Goal: Task Accomplishment & Management: Complete application form

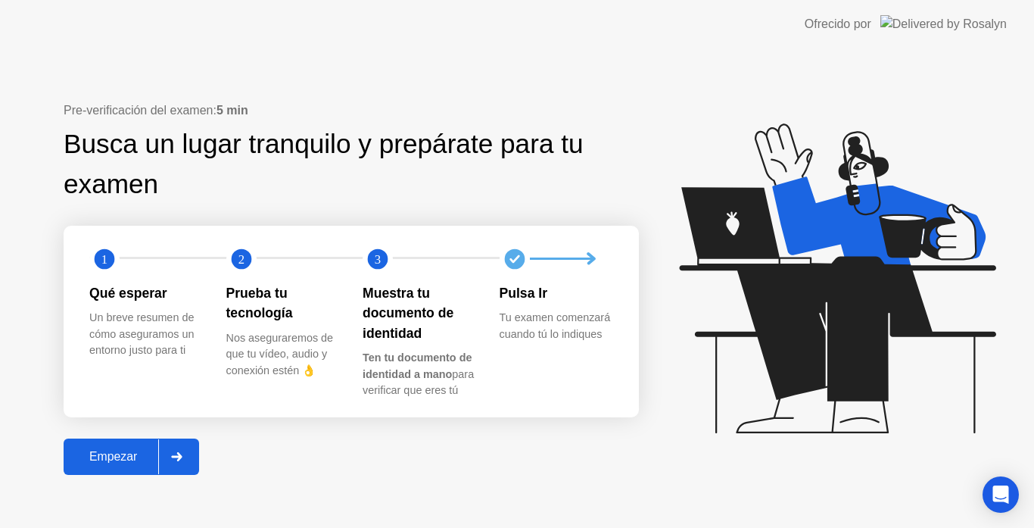
click at [155, 453] on div "Empezar" at bounding box center [113, 457] width 90 height 14
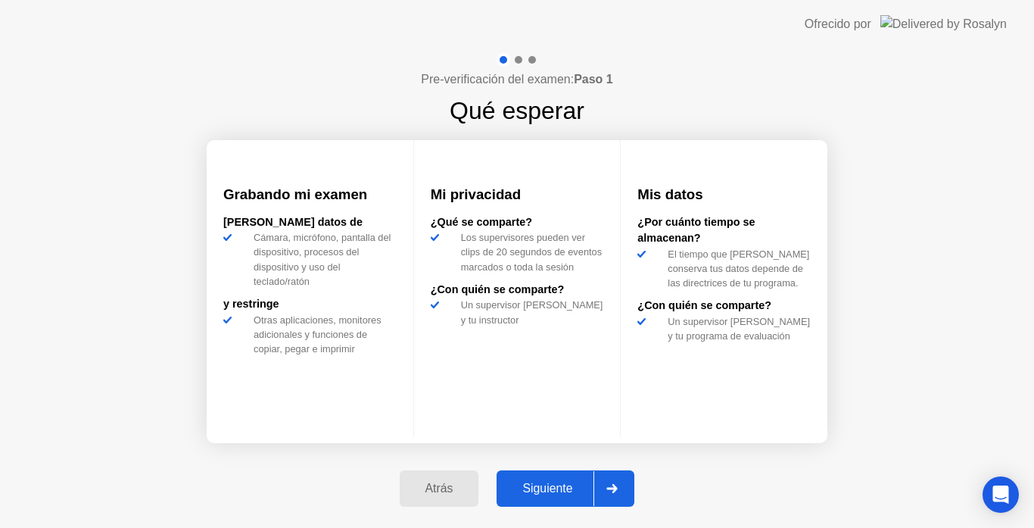
click at [526, 491] on div "Siguiente" at bounding box center [547, 489] width 92 height 14
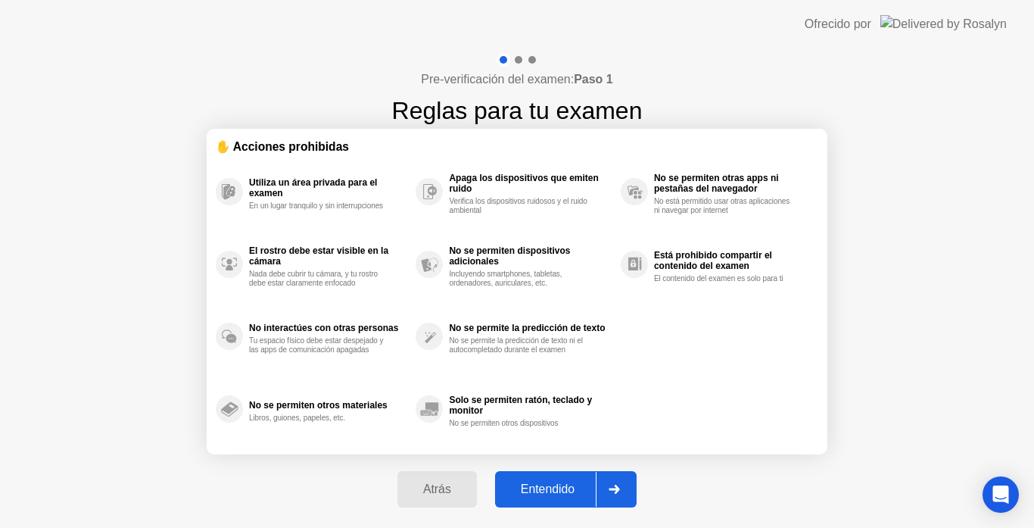
click at [526, 491] on div "Entendido" at bounding box center [548, 489] width 96 height 14
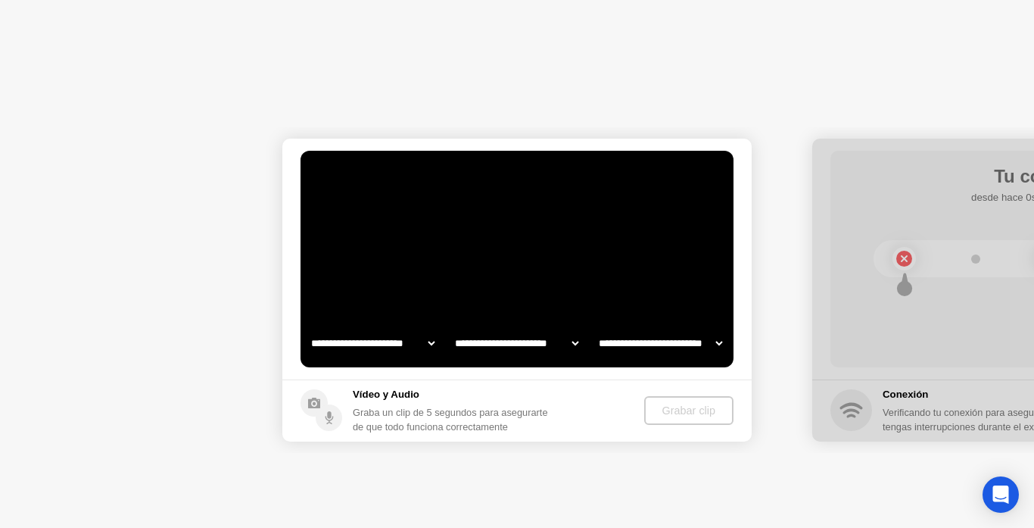
select select "**********"
select select "*******"
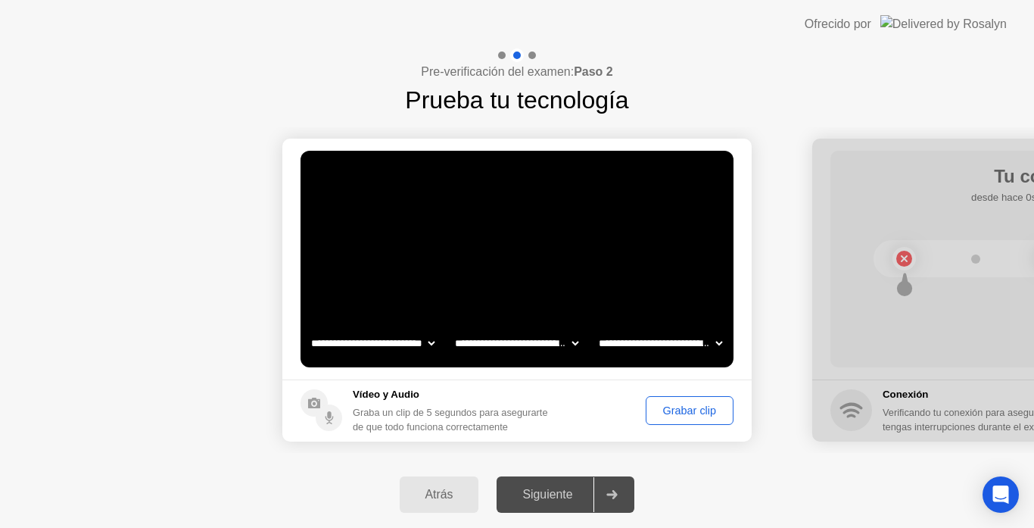
click at [701, 417] on div "Grabar clip" at bounding box center [689, 410] width 77 height 12
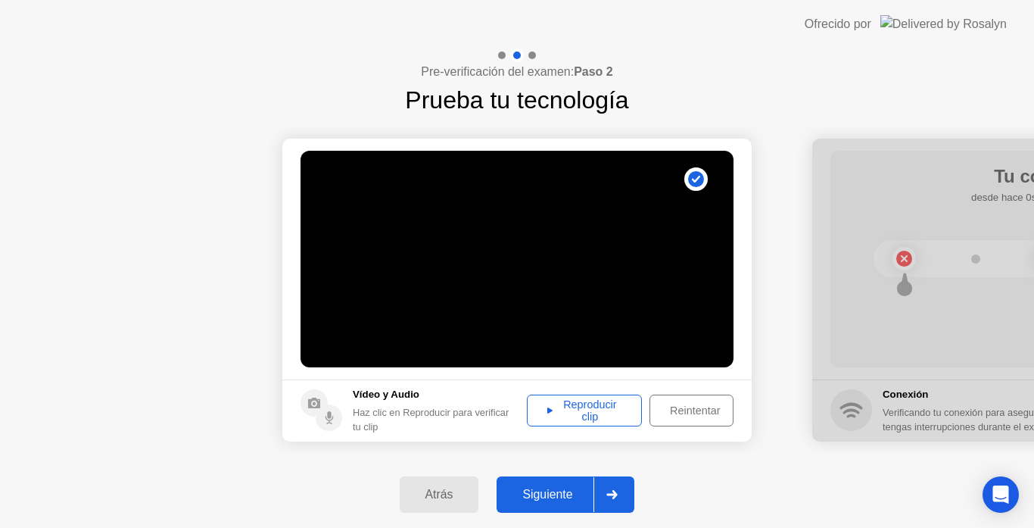
click at [562, 485] on button "Siguiente" at bounding box center [566, 494] width 138 height 36
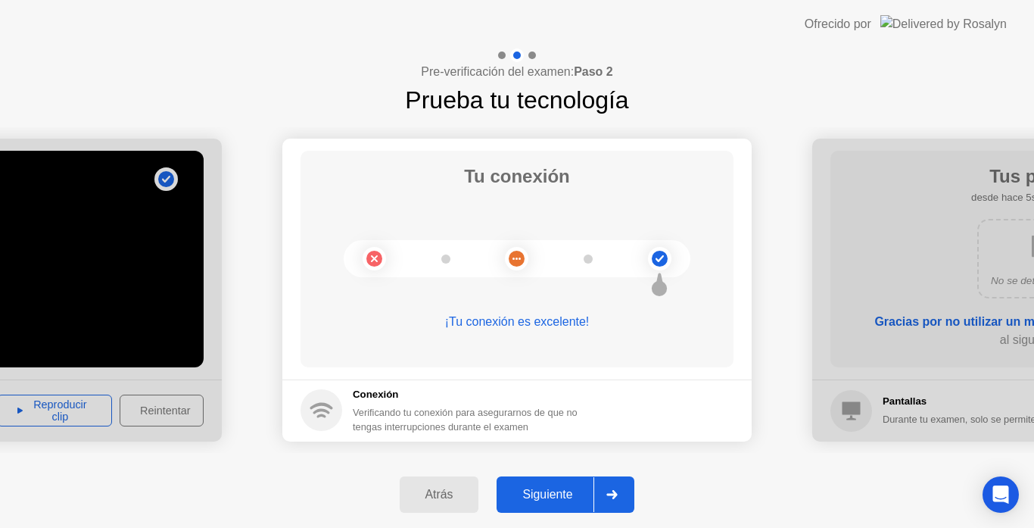
click at [562, 485] on button "Siguiente" at bounding box center [566, 494] width 138 height 36
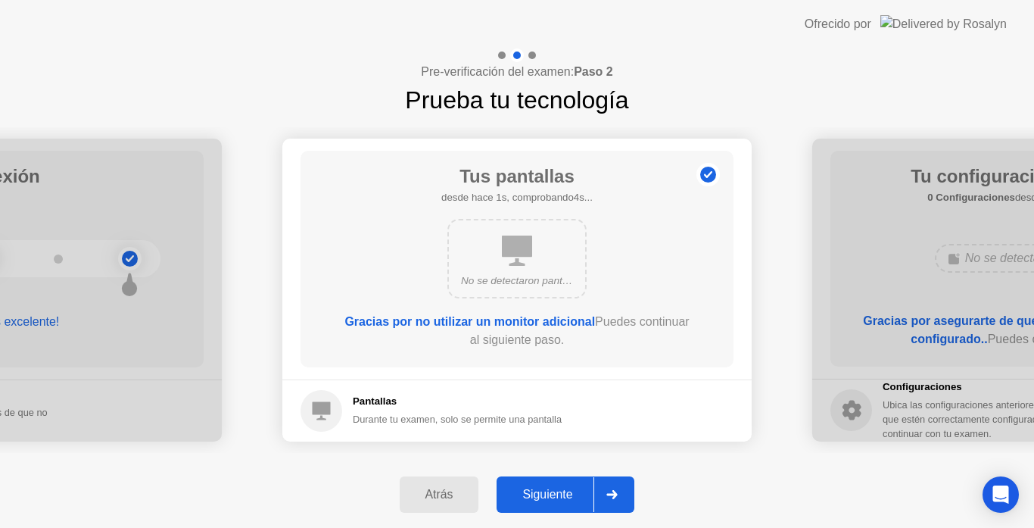
click at [581, 490] on div "Siguiente" at bounding box center [547, 495] width 92 height 14
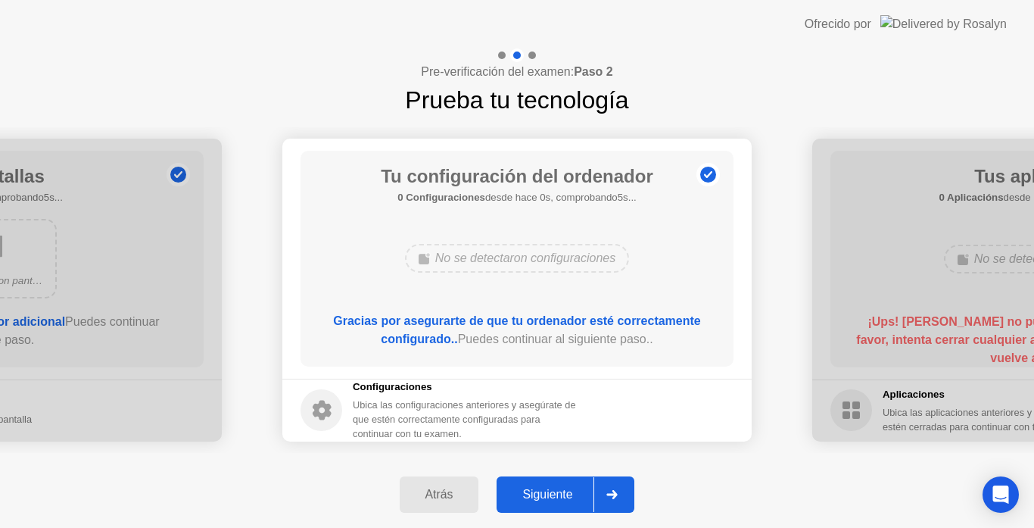
click at [581, 490] on div "Siguiente" at bounding box center [547, 495] width 92 height 14
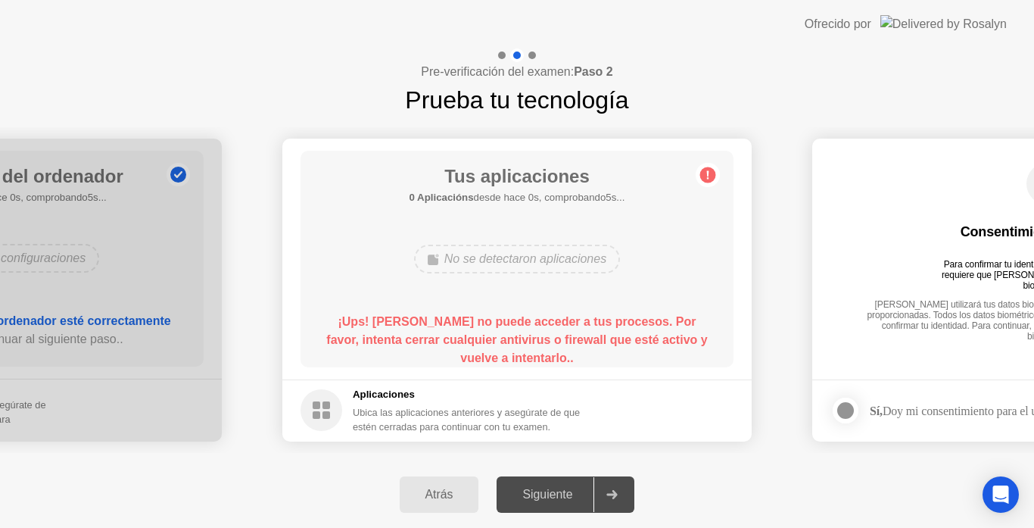
click at [581, 490] on div "Siguiente" at bounding box center [547, 495] width 92 height 14
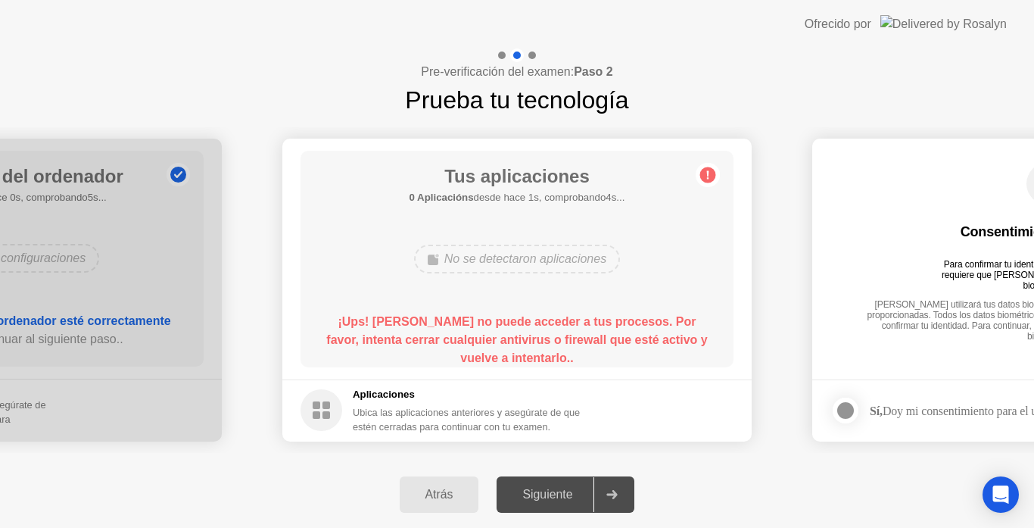
click at [581, 490] on div "Siguiente" at bounding box center [547, 495] width 92 height 14
drag, startPoint x: 969, startPoint y: 419, endPoint x: 961, endPoint y: 375, distance: 44.6
click at [961, 375] on app-biometrics-consent "Consentimiento biométrico Para confirmar tu identidad, tu programa de pruebas r…" at bounding box center [1048, 290] width 470 height 303
drag, startPoint x: 961, startPoint y: 375, endPoint x: 698, endPoint y: 386, distance: 263.0
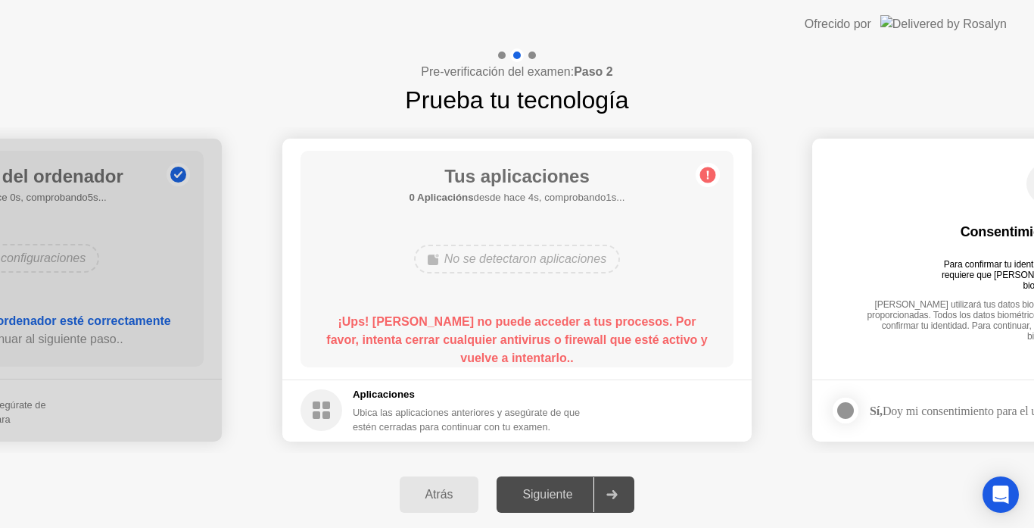
drag, startPoint x: 404, startPoint y: 335, endPoint x: 830, endPoint y: 322, distance: 426.6
click at [713, 170] on circle at bounding box center [709, 175] width 16 height 16
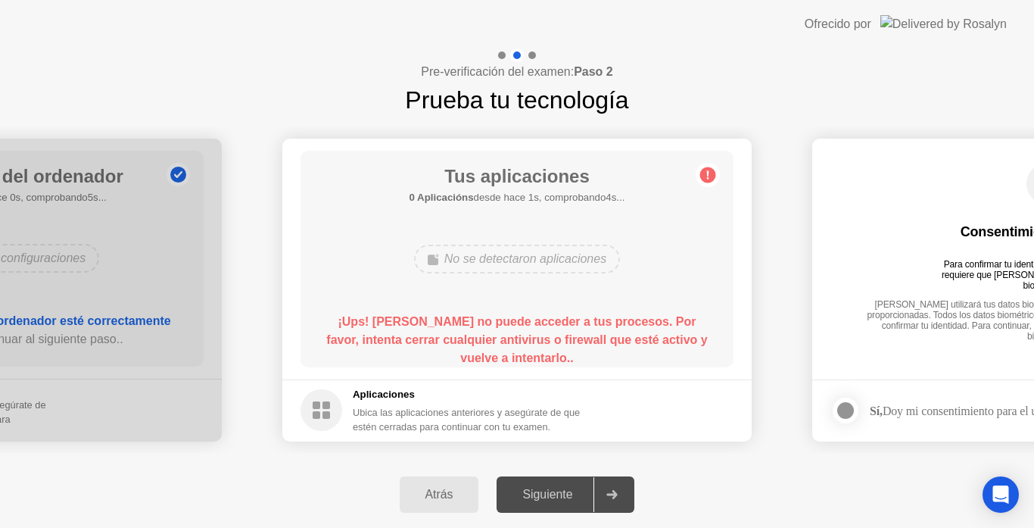
click at [713, 170] on circle at bounding box center [709, 175] width 16 height 16
click at [1002, 484] on div "Open Intercom Messenger" at bounding box center [1001, 495] width 40 height 40
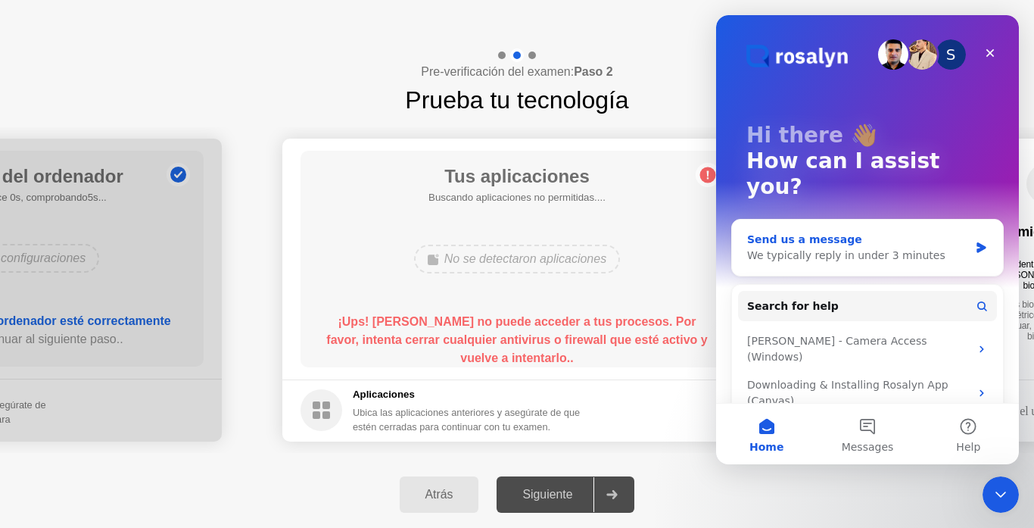
click at [825, 248] on div "We typically reply in under 3 minutes" at bounding box center [858, 256] width 222 height 16
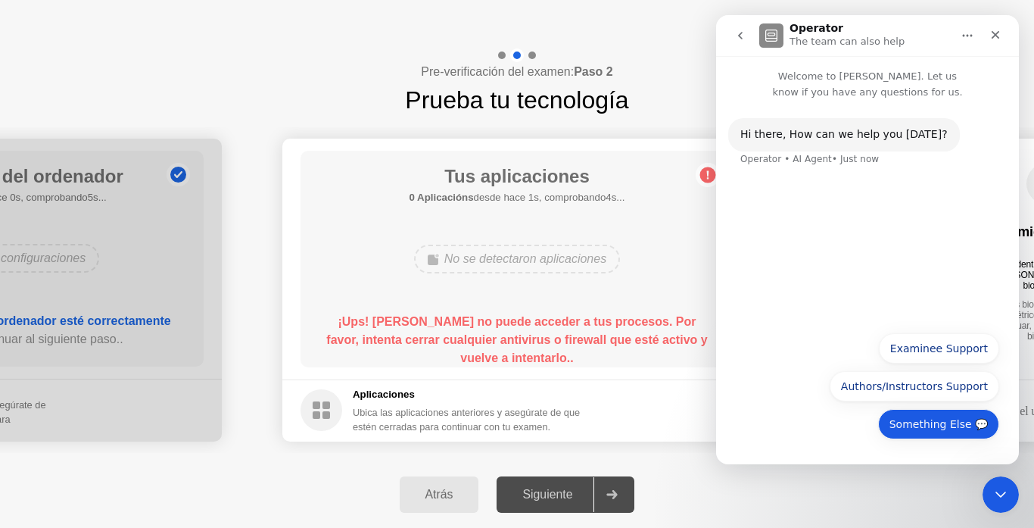
click at [926, 426] on button "Something Else 💬" at bounding box center [938, 424] width 121 height 30
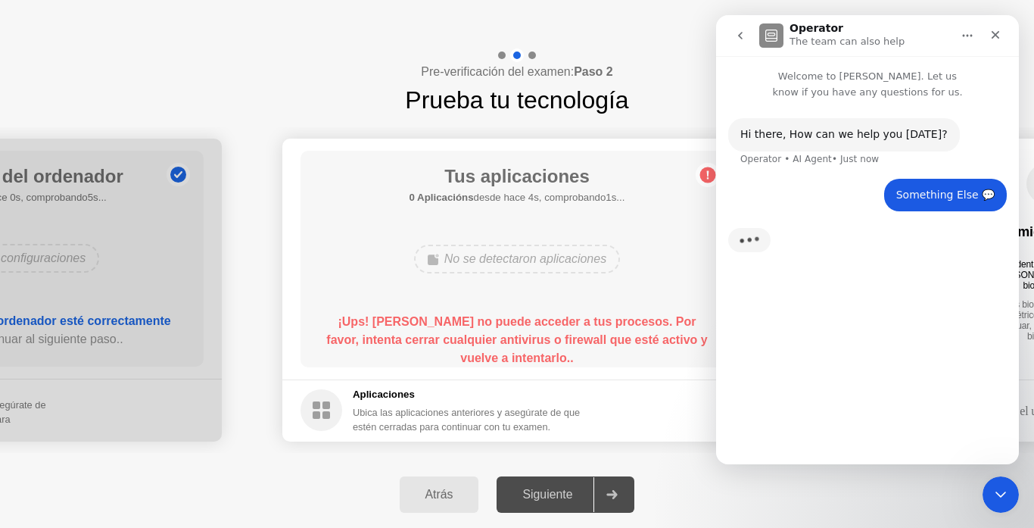
click at [774, 447] on div "Hi ​there, How can we help you [DATE]? Operator • AI Agent • Just now Something…" at bounding box center [867, 275] width 303 height 351
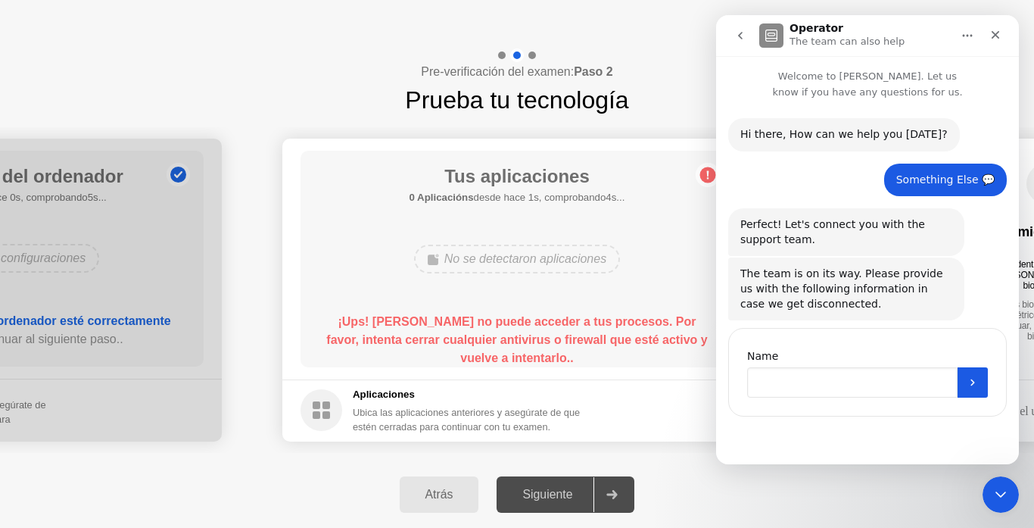
click at [774, 384] on input "Name" at bounding box center [852, 382] width 211 height 30
type input "*"
type input "**********"
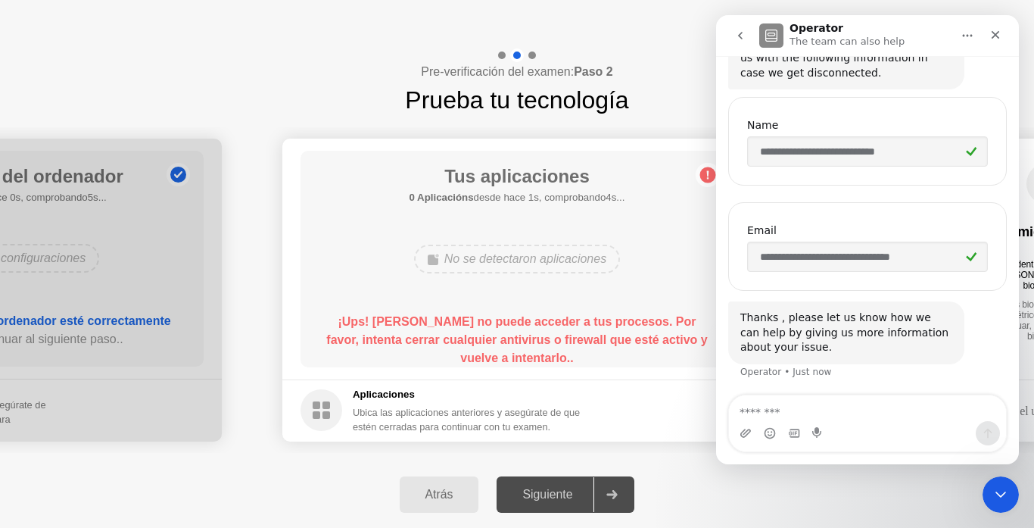
scroll to position [232, 0]
click at [687, 240] on div "No se detectaron aplicaciones" at bounding box center [517, 259] width 347 height 41
click at [967, 41] on icon "Home" at bounding box center [968, 36] width 12 height 12
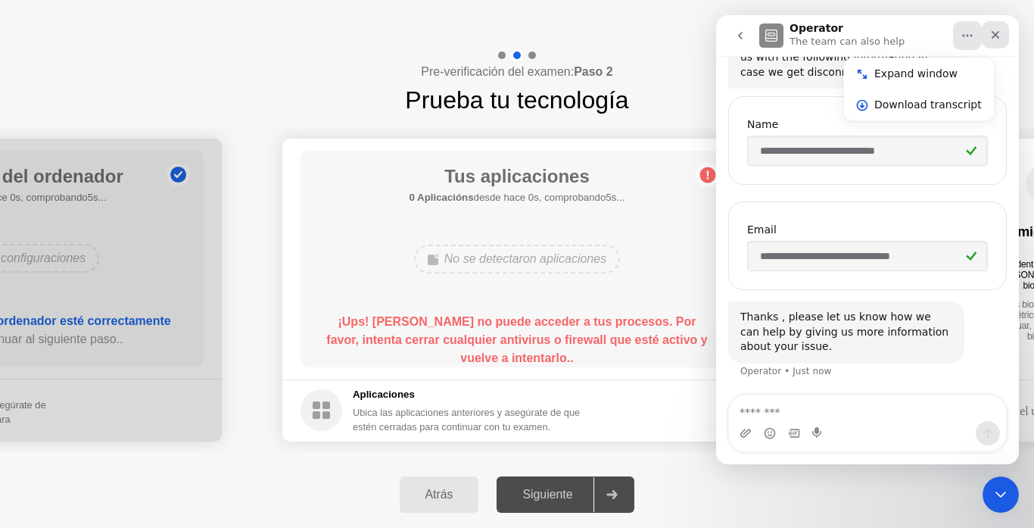
click at [992, 39] on icon "Close" at bounding box center [996, 35] width 12 height 12
